Goal: Task Accomplishment & Management: Use online tool/utility

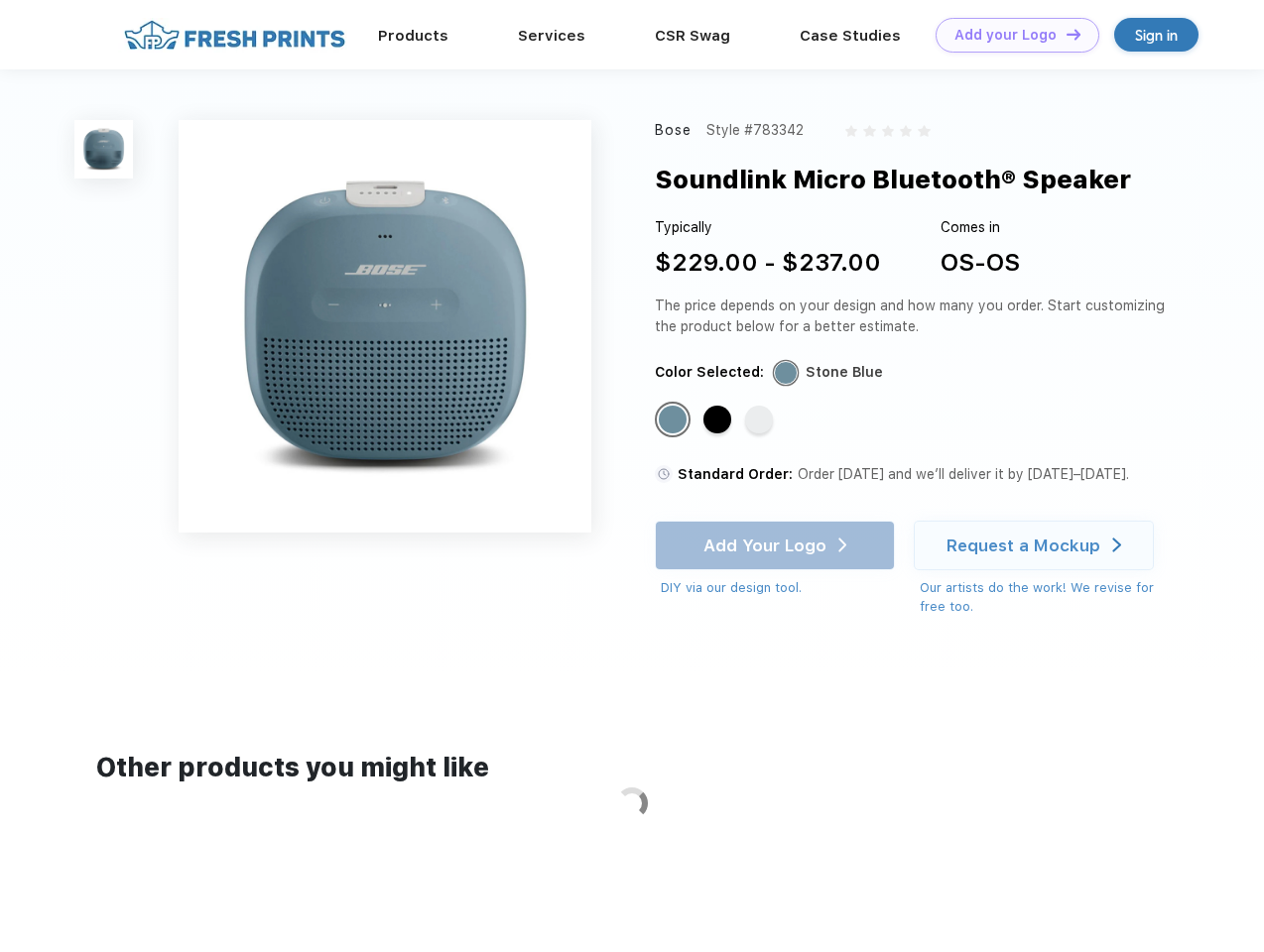
click at [1010, 35] on link "Add your Logo Design Tool" at bounding box center [1017, 35] width 164 height 35
click at [0, 0] on div "Design Tool" at bounding box center [0, 0] width 0 height 0
click at [1064, 34] on link "Add your Logo Design Tool" at bounding box center [1017, 35] width 164 height 35
click at [104, 149] on img at bounding box center [103, 149] width 59 height 59
click at [675, 420] on div "Standard Color" at bounding box center [673, 419] width 28 height 28
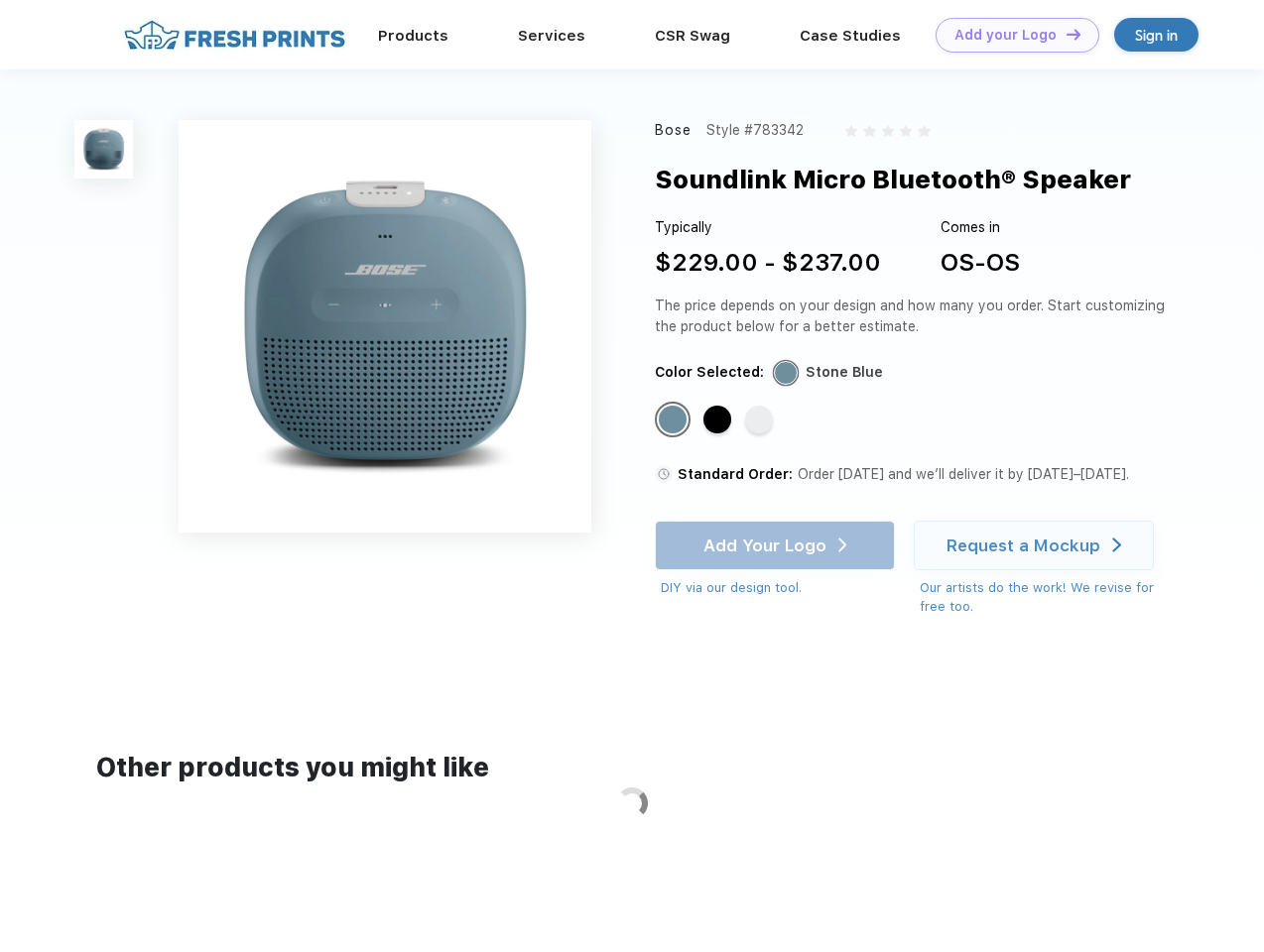
click at [719, 420] on div "Standard Color" at bounding box center [717, 419] width 28 height 28
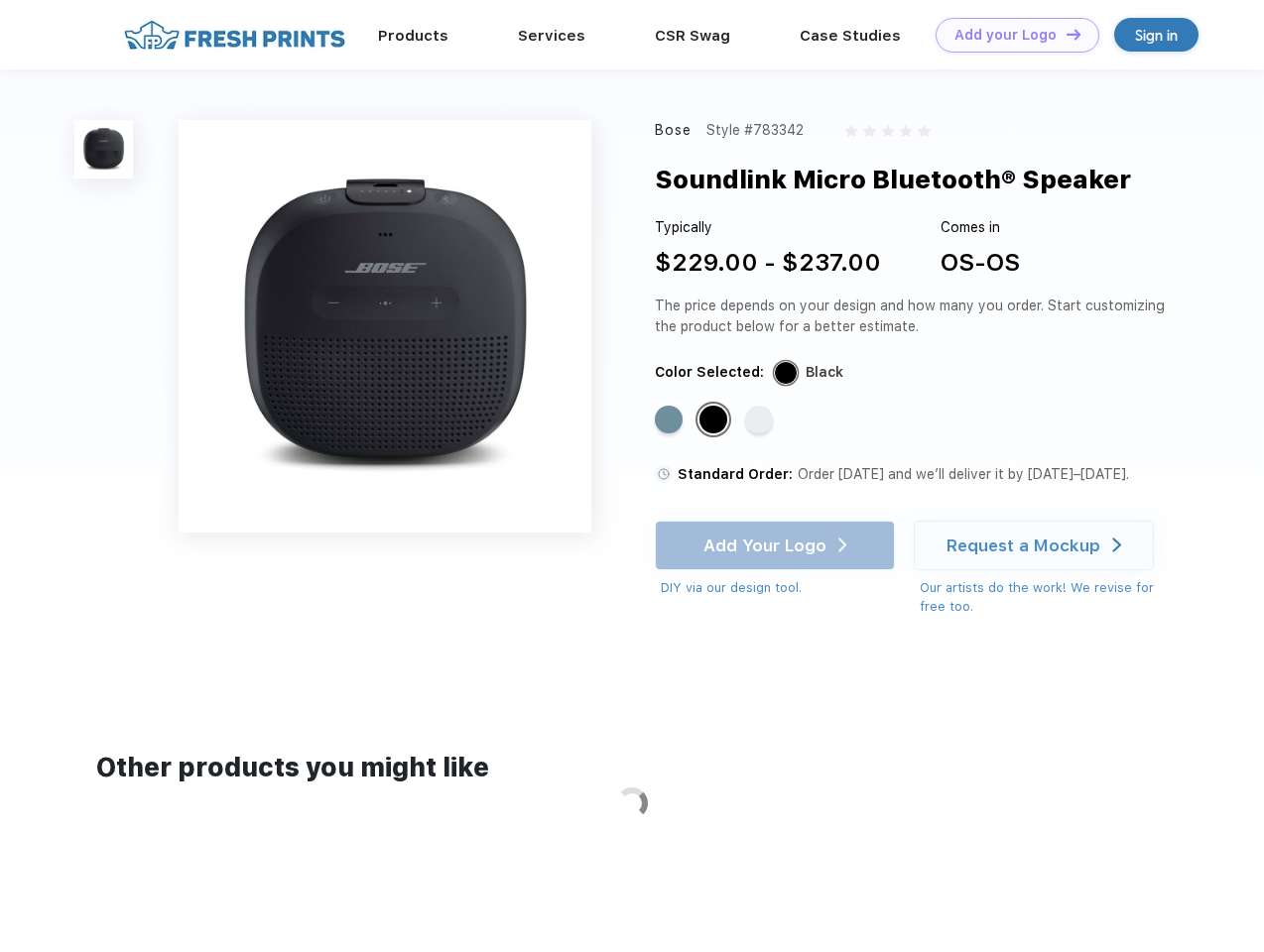
click at [761, 420] on div "Standard Color" at bounding box center [759, 419] width 28 height 28
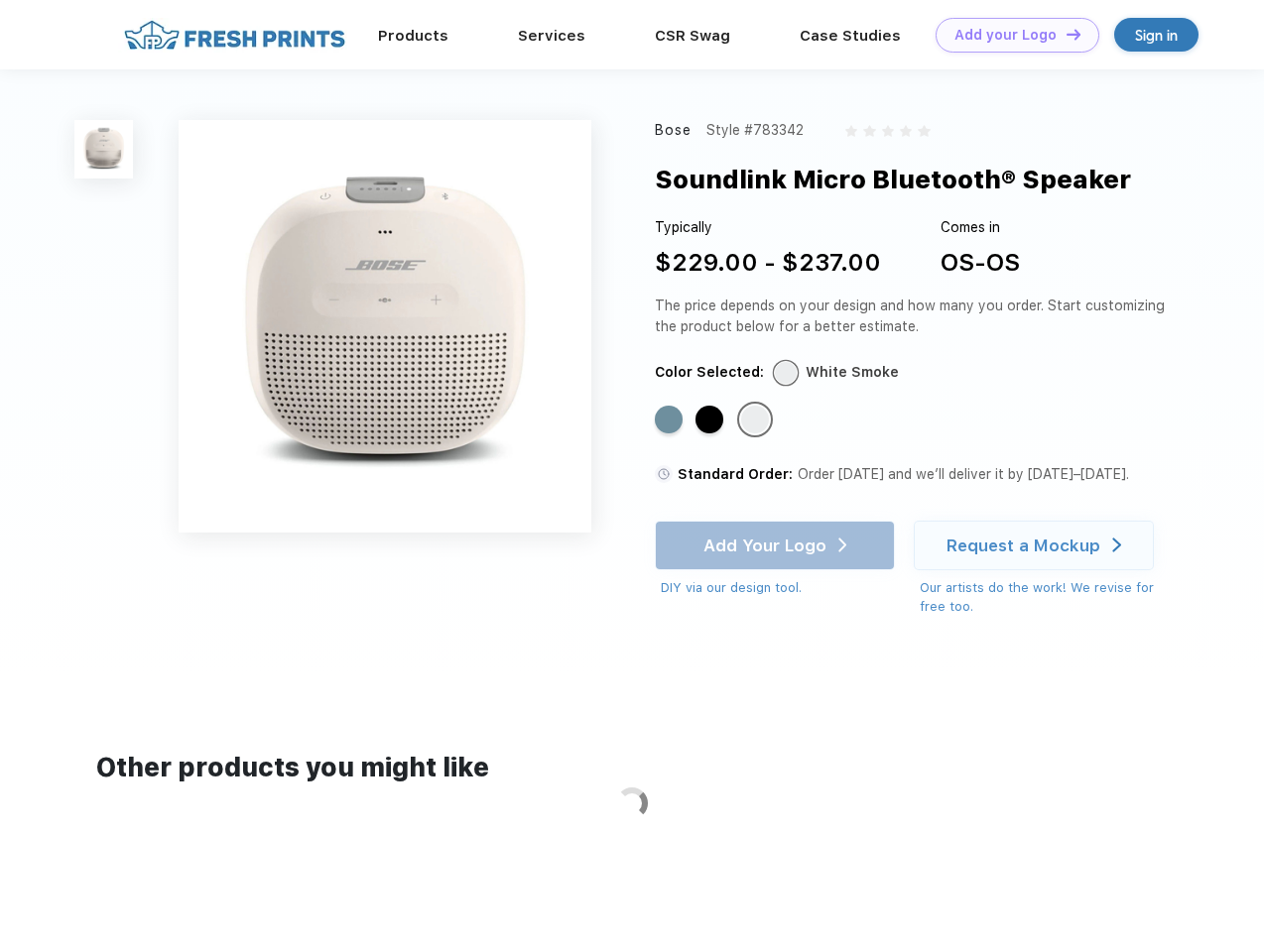
click at [777, 546] on div "Add Your Logo DIY via our design tool. Ah shoot! This product isn't up in our d…" at bounding box center [775, 559] width 240 height 78
click at [1036, 546] on div "Request a Mockup" at bounding box center [1023, 546] width 154 height 20
